Goal: Task Accomplishment & Management: Manage account settings

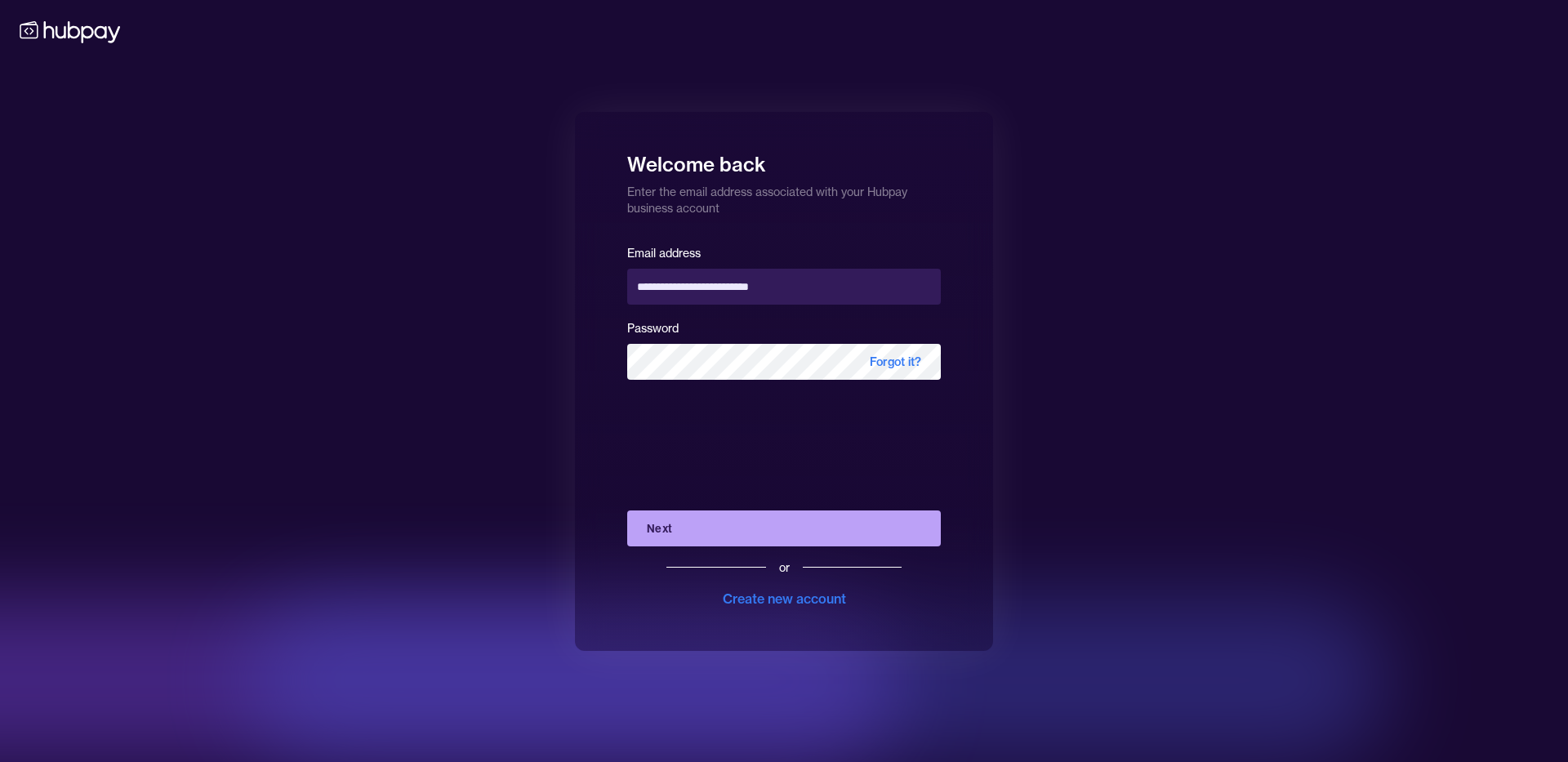
click at [650, 530] on button "Next" at bounding box center [784, 528] width 314 height 36
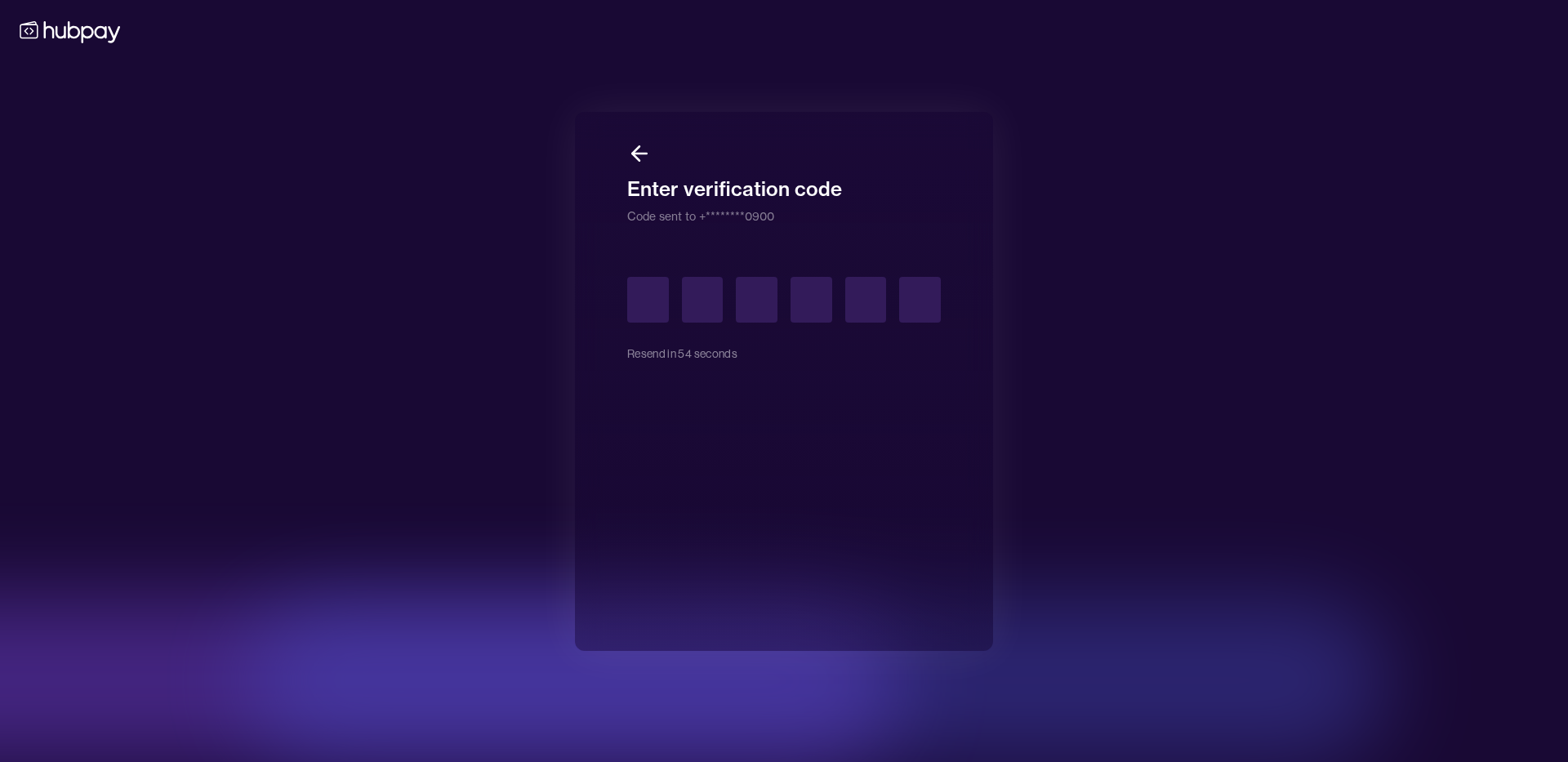
type input "*"
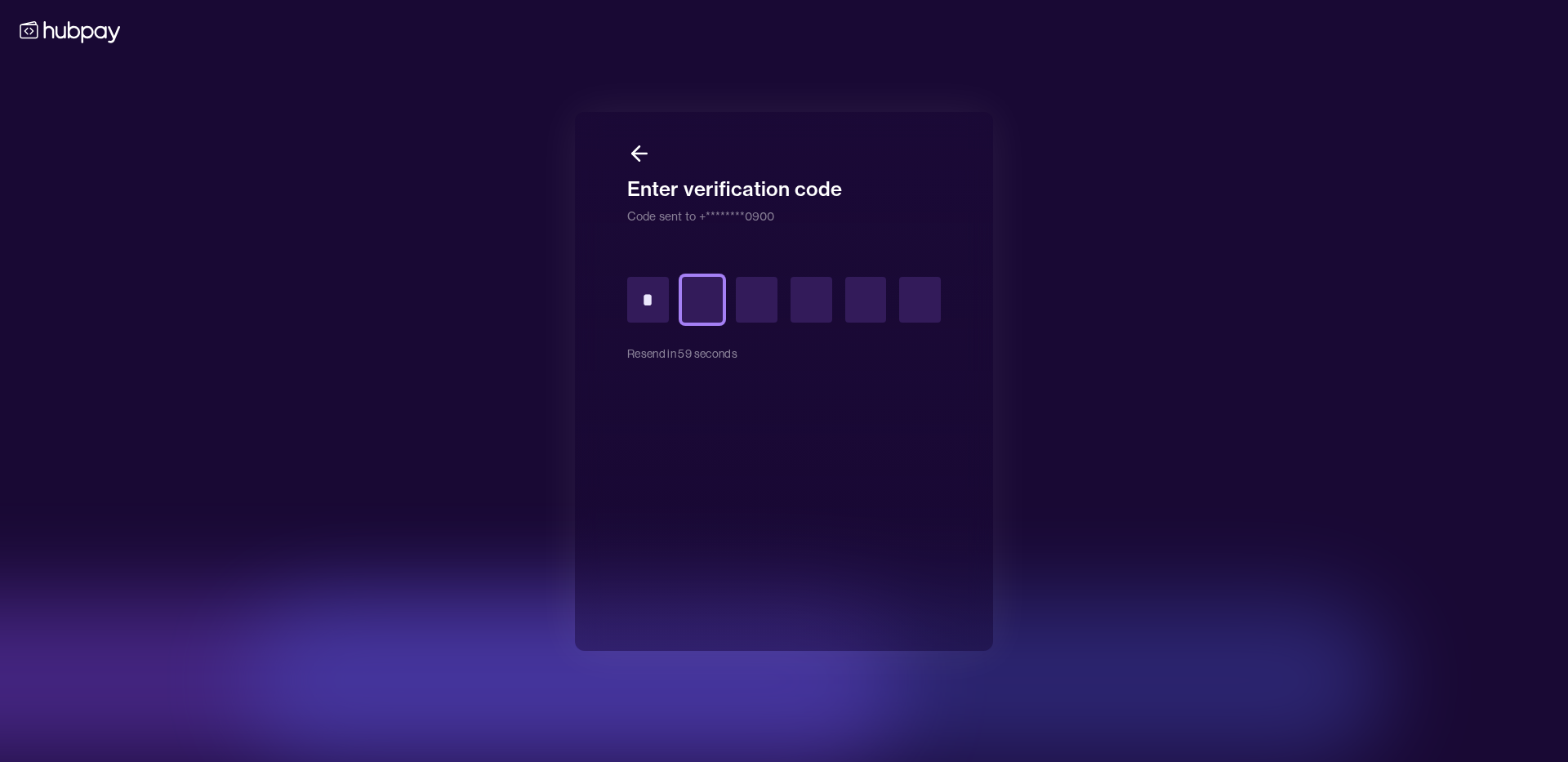
type input "*"
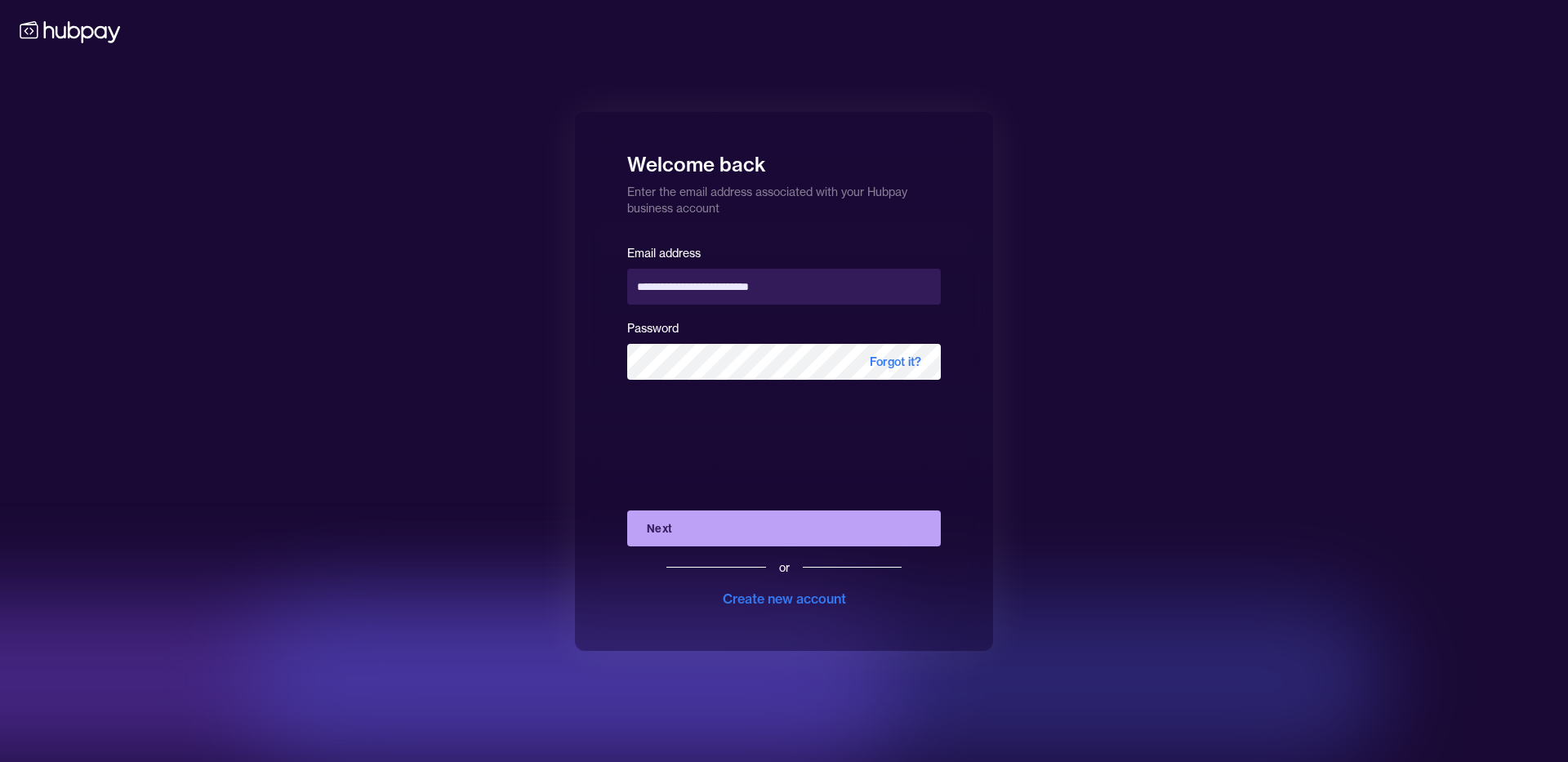
click at [756, 524] on button "Next" at bounding box center [784, 528] width 314 height 36
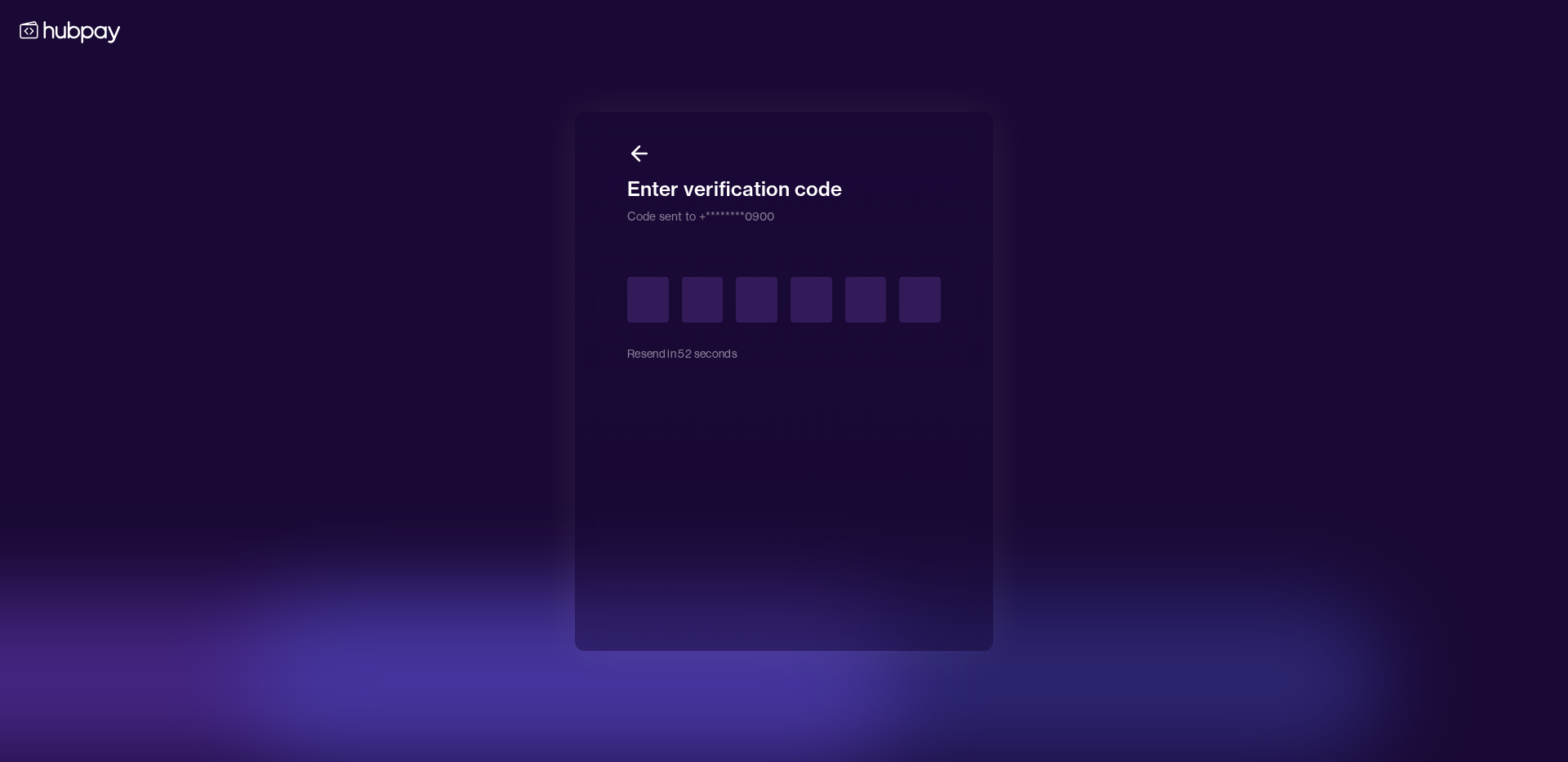
type input "*"
